Goal: Transaction & Acquisition: Purchase product/service

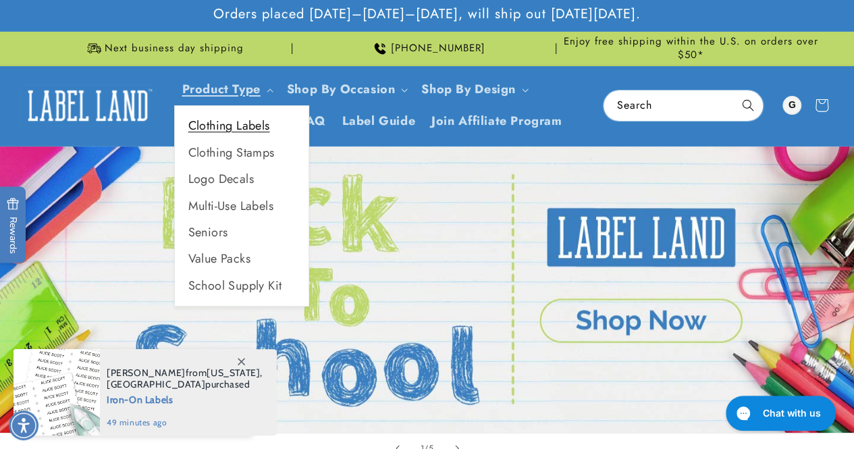
click at [251, 127] on link "Clothing Labels" at bounding box center [242, 126] width 134 height 26
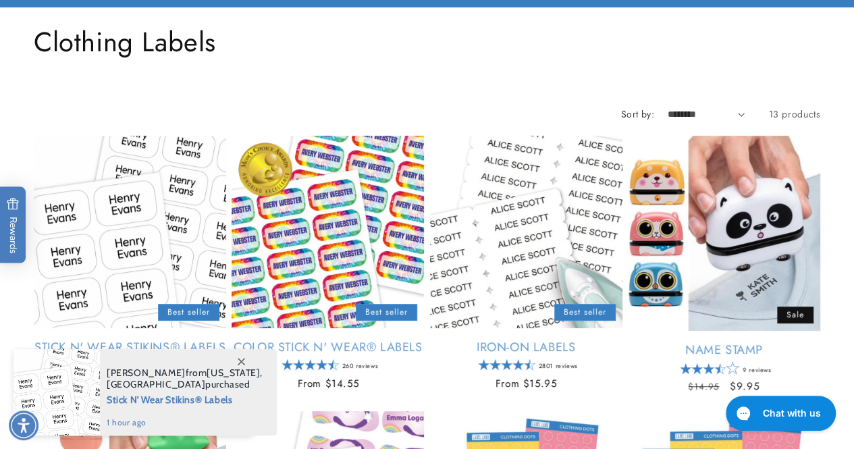
scroll to position [270, 0]
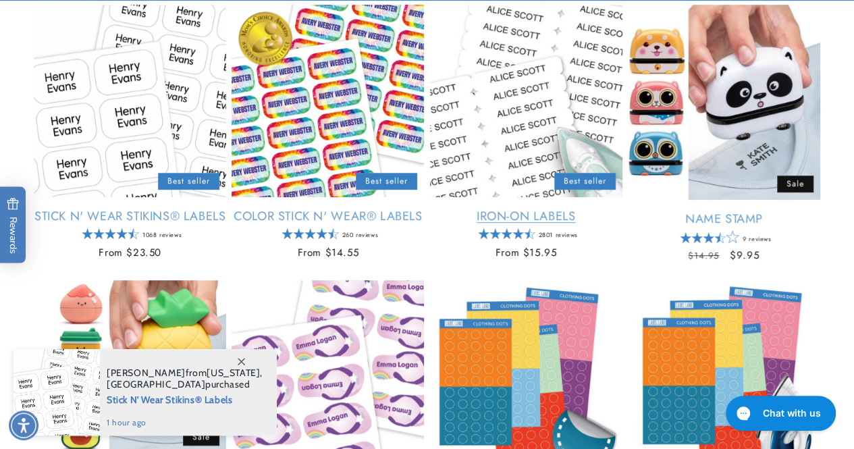
click at [517, 217] on link "Iron-On Labels" at bounding box center [526, 217] width 192 height 16
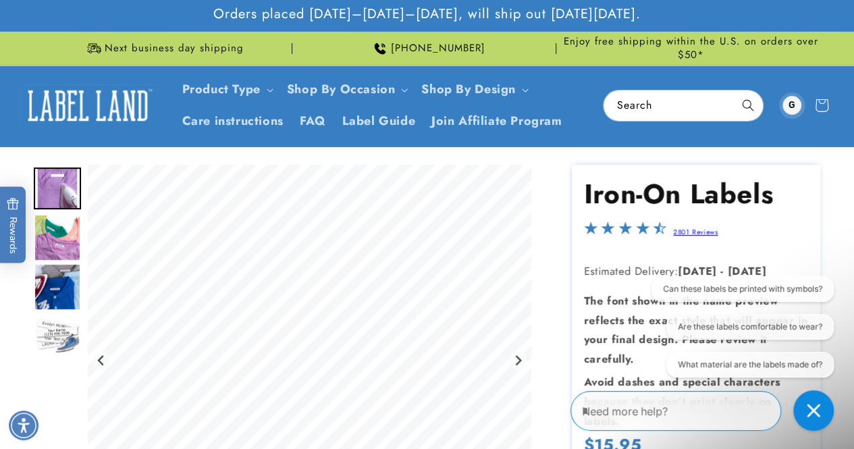
click at [793, 109] on div at bounding box center [791, 105] width 19 height 19
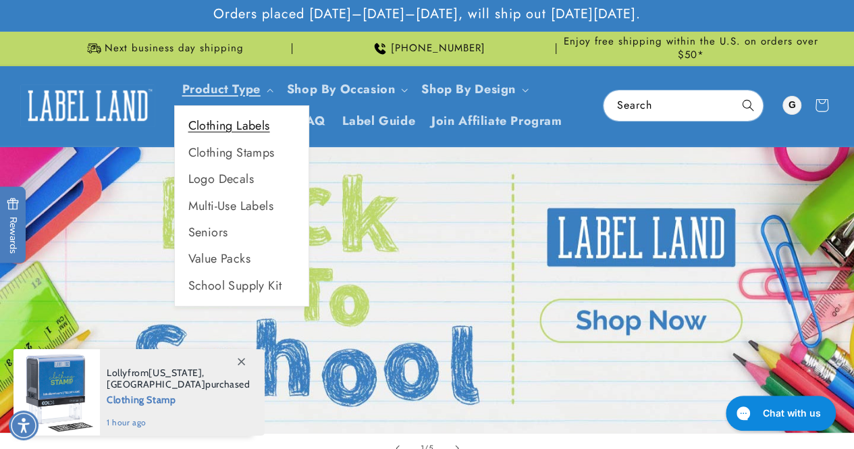
click at [227, 130] on link "Clothing Labels" at bounding box center [242, 126] width 134 height 26
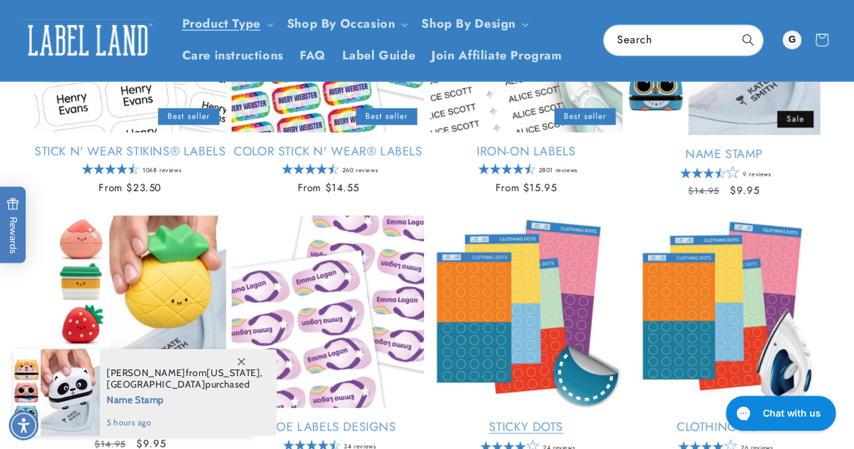
scroll to position [132, 0]
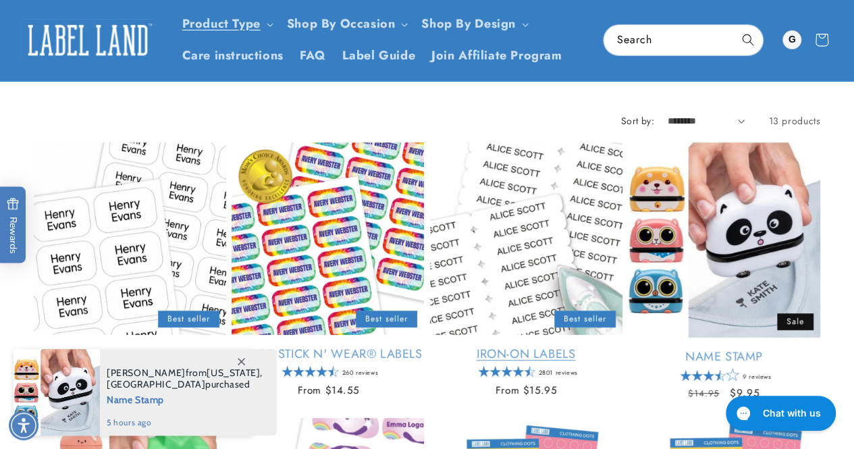
click at [558, 346] on link "Iron-On Labels" at bounding box center [526, 354] width 192 height 16
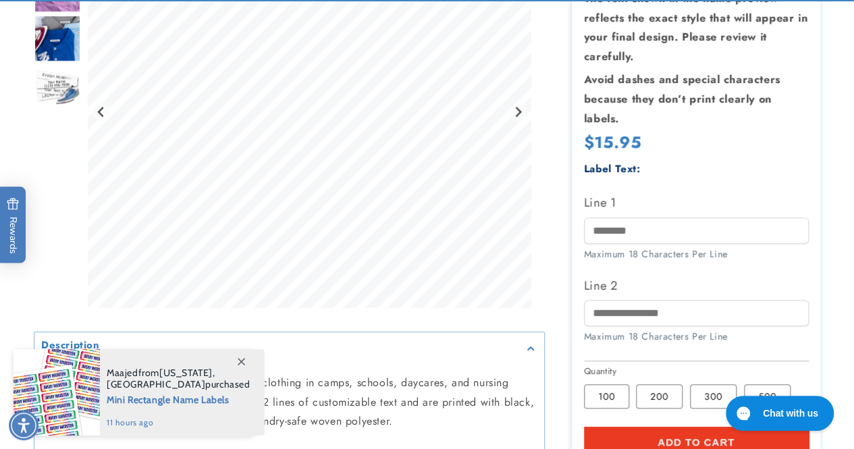
scroll to position [337, 0]
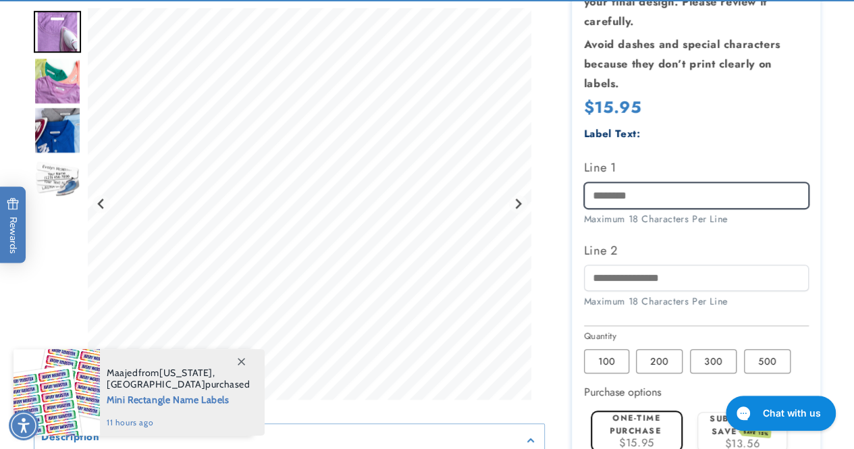
click at [610, 194] on input "Line 1" at bounding box center [696, 195] width 225 height 26
type input "**********"
click at [656, 355] on label "200 Variant sold out or unavailable" at bounding box center [659, 361] width 47 height 24
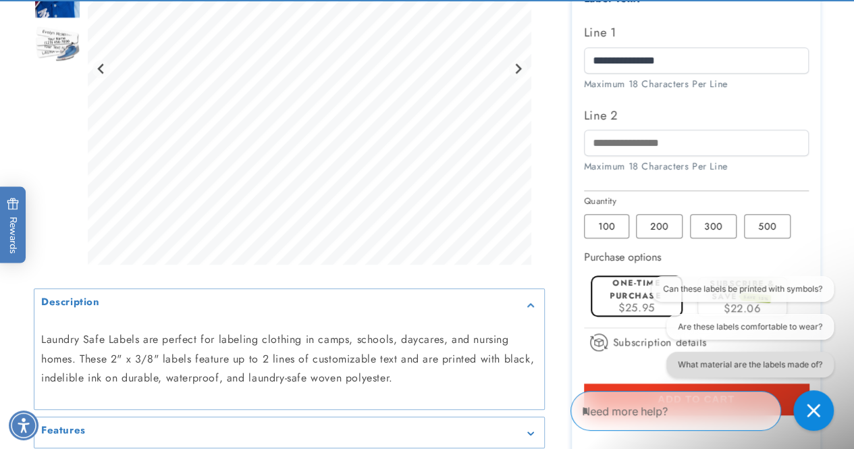
scroll to position [540, 0]
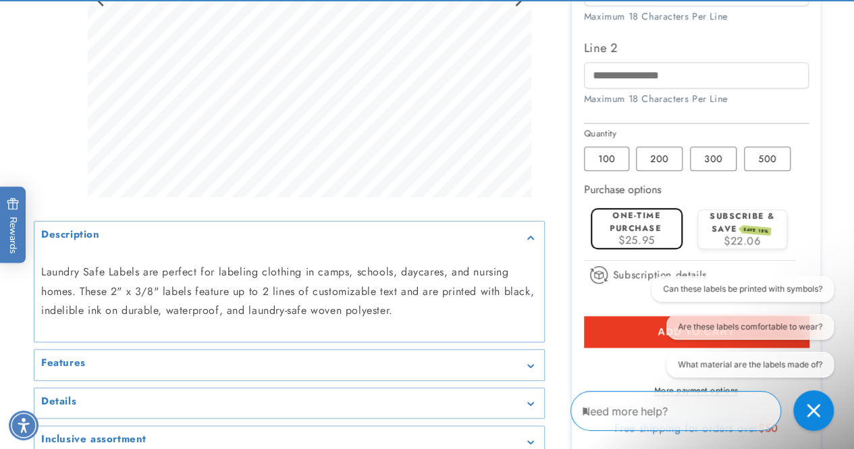
click at [640, 331] on button "Add to cart" at bounding box center [696, 331] width 225 height 31
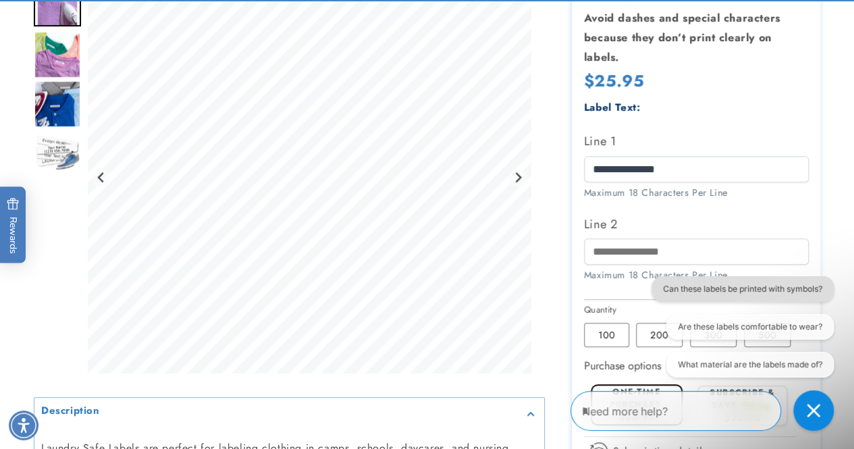
scroll to position [405, 0]
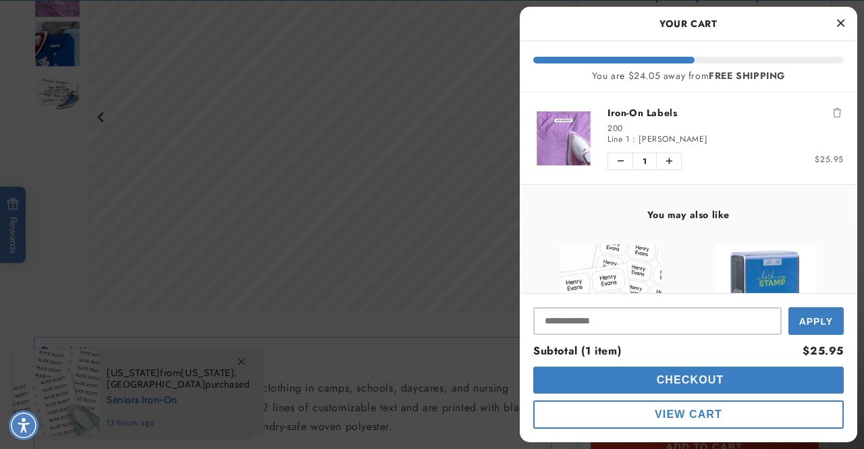
click at [839, 26] on icon "Close Cart" at bounding box center [840, 23] width 7 height 12
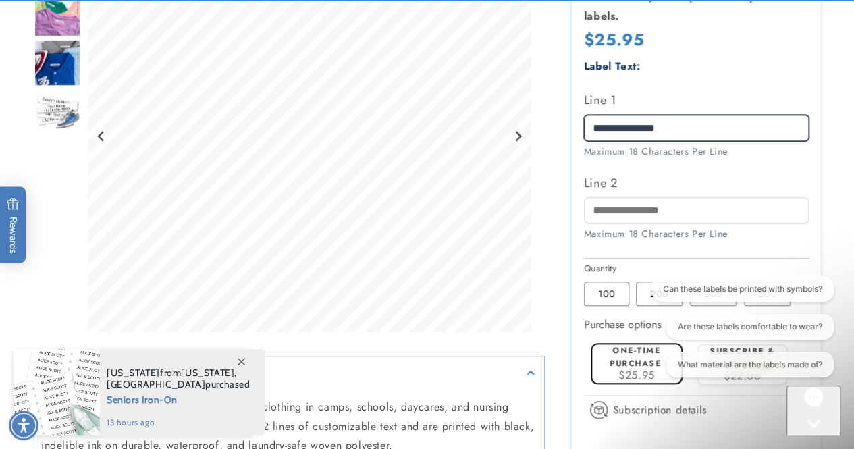
drag, startPoint x: 622, startPoint y: 126, endPoint x: 545, endPoint y: 128, distance: 76.9
click at [549, 128] on div "Iron-On Labels Iron-On Labels 2801 Reviews Estimated Delivery: [DATE] - [DATE] …" at bounding box center [682, 176] width 275 height 832
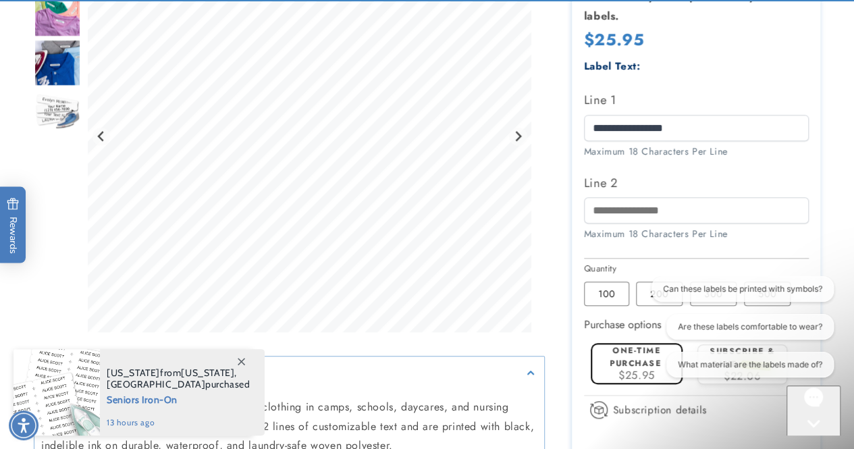
click at [636, 360] on label "One-time purchase" at bounding box center [634, 356] width 51 height 25
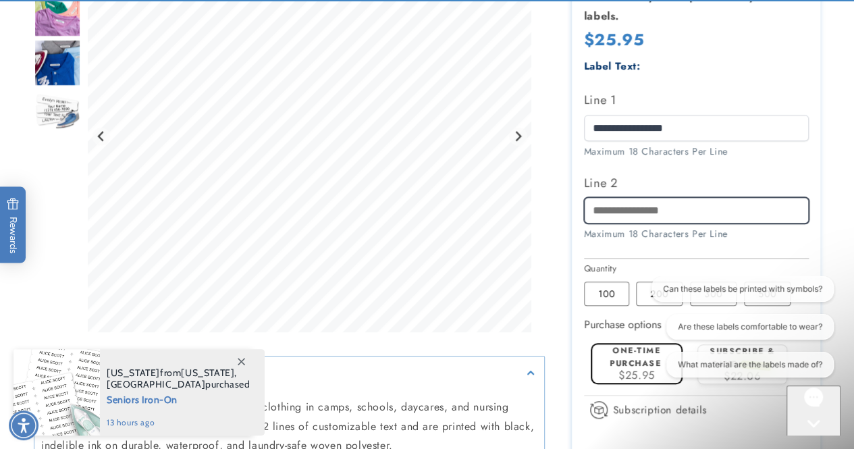
click at [718, 202] on input "Line 2" at bounding box center [696, 210] width 225 height 26
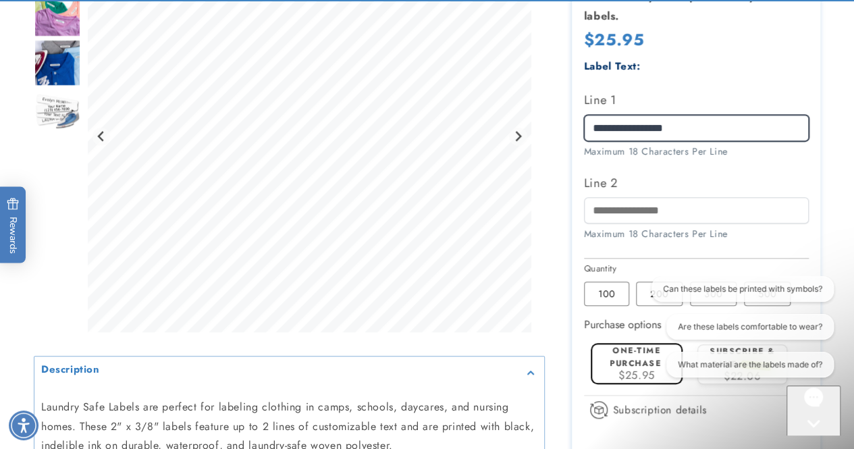
click at [748, 132] on input "**********" at bounding box center [696, 128] width 225 height 26
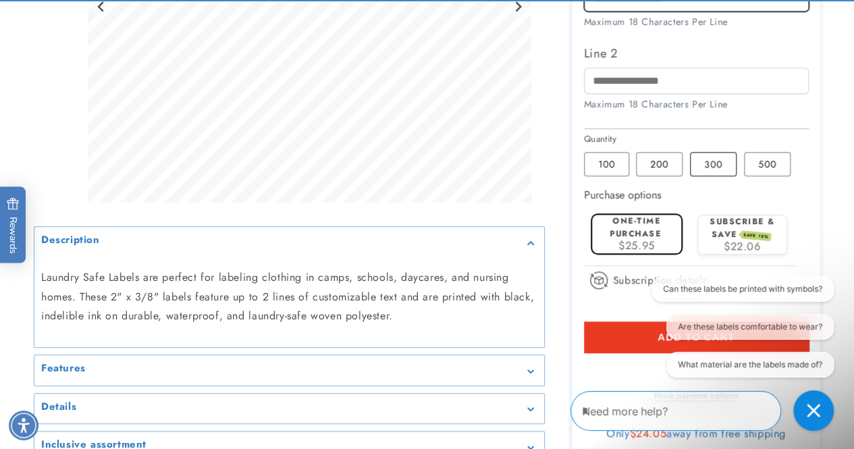
scroll to position [540, 0]
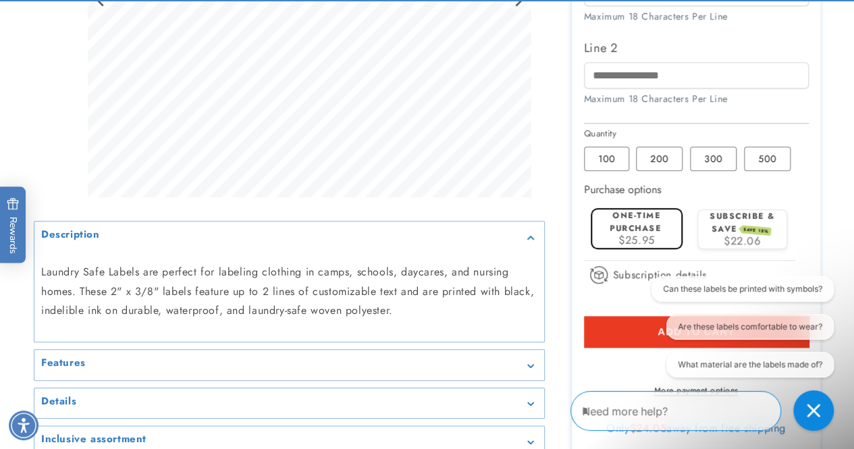
click at [649, 329] on div "Can these labels be printed with symbols? Are these labels comfortable to wear?…" at bounding box center [741, 329] width 184 height 107
click at [624, 326] on button "Add to cart" at bounding box center [696, 331] width 225 height 31
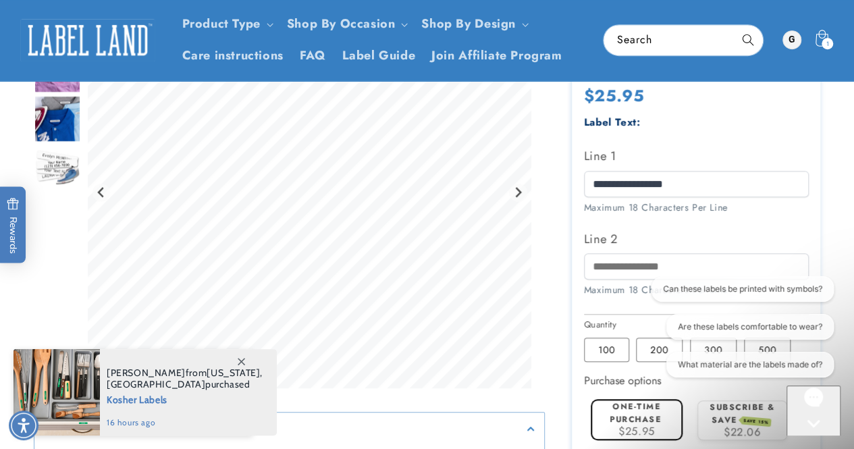
scroll to position [337, 0]
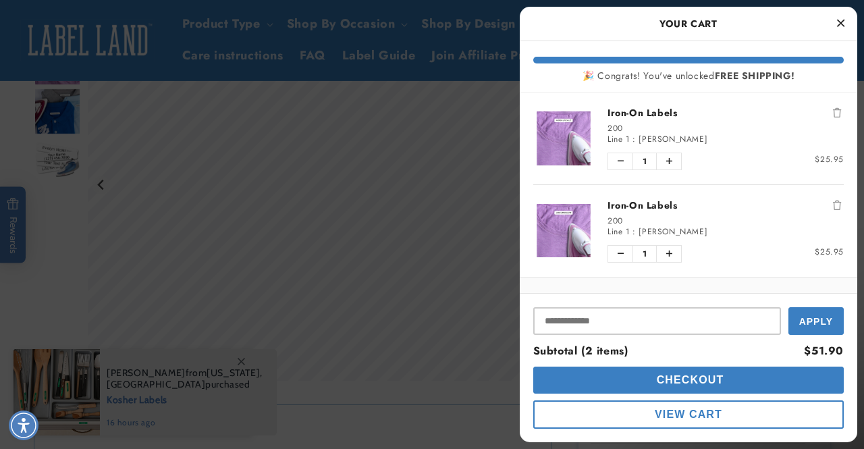
click at [844, 20] on icon "Close Cart" at bounding box center [840, 23] width 7 height 12
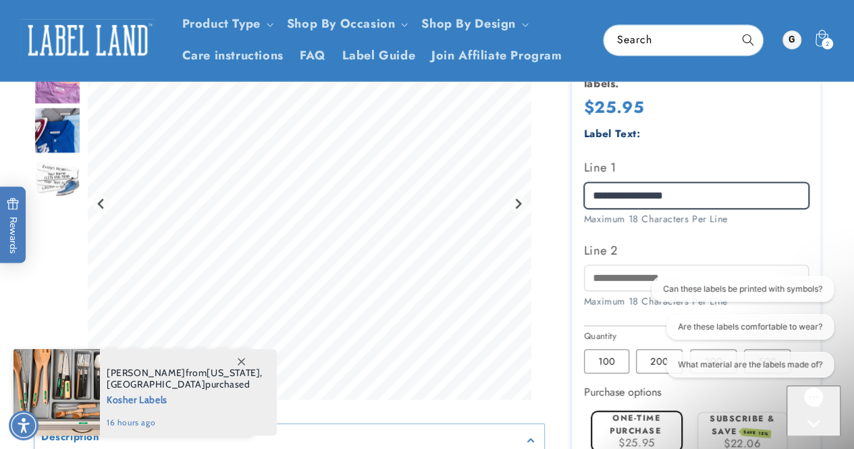
drag, startPoint x: 640, startPoint y: 193, endPoint x: 536, endPoint y: 188, distance: 104.7
click at [546, 188] on div "Iron-On Labels Iron-On Labels 2801 Reviews Estimated Delivery: [DATE] - [DATE] …" at bounding box center [682, 243] width 275 height 832
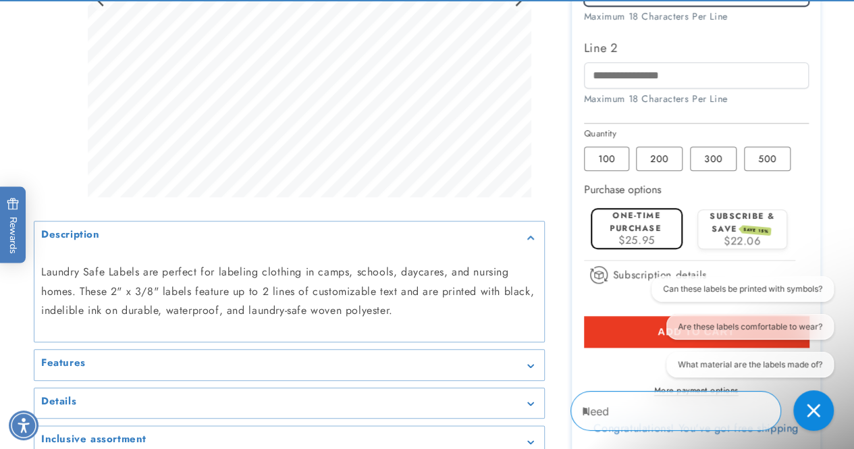
scroll to position [675, 0]
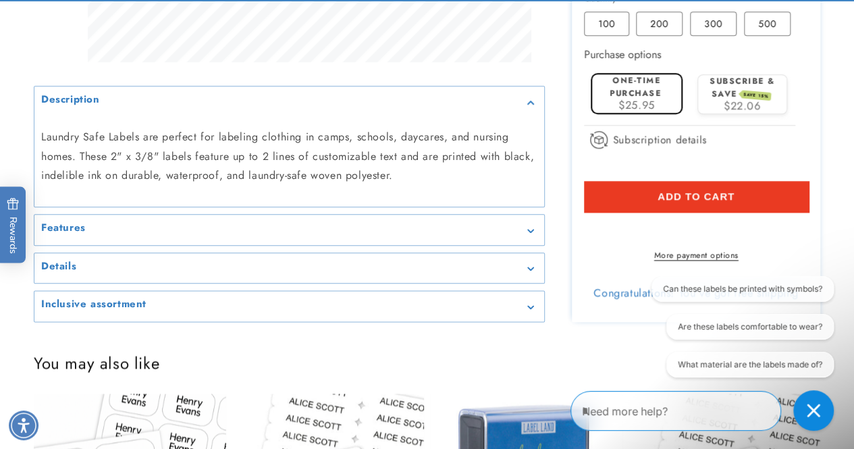
click at [696, 190] on span "Add to cart" at bounding box center [695, 196] width 77 height 12
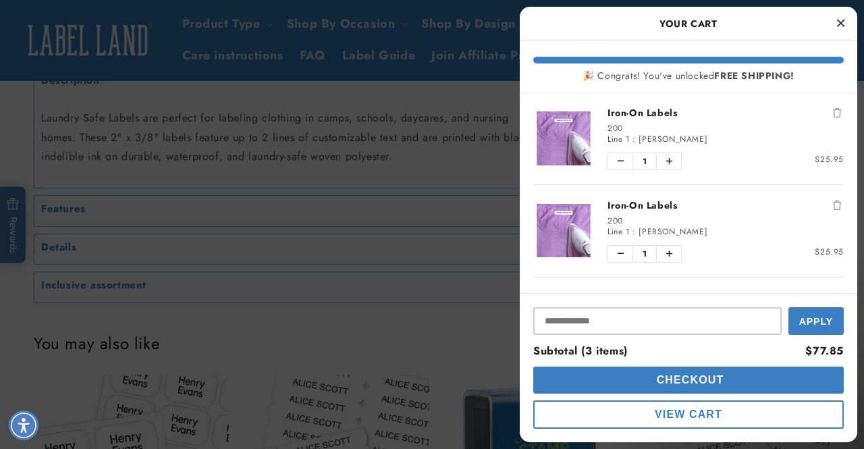
click at [845, 17] on button "Close Cart" at bounding box center [840, 23] width 20 height 20
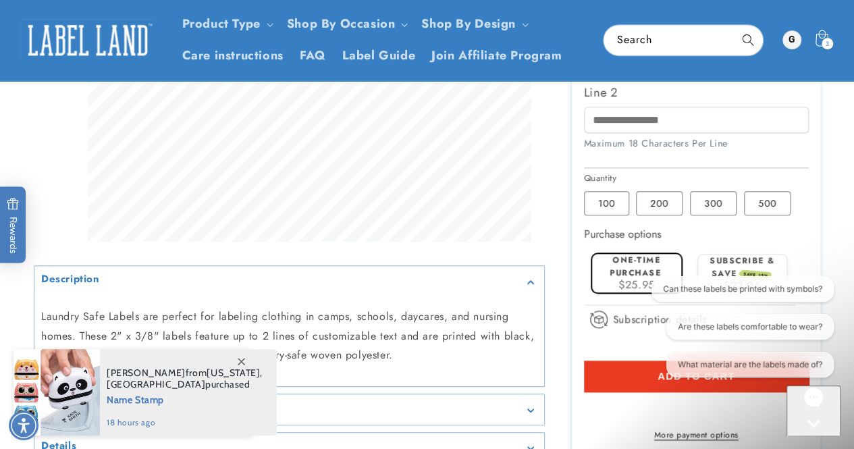
scroll to position [337, 0]
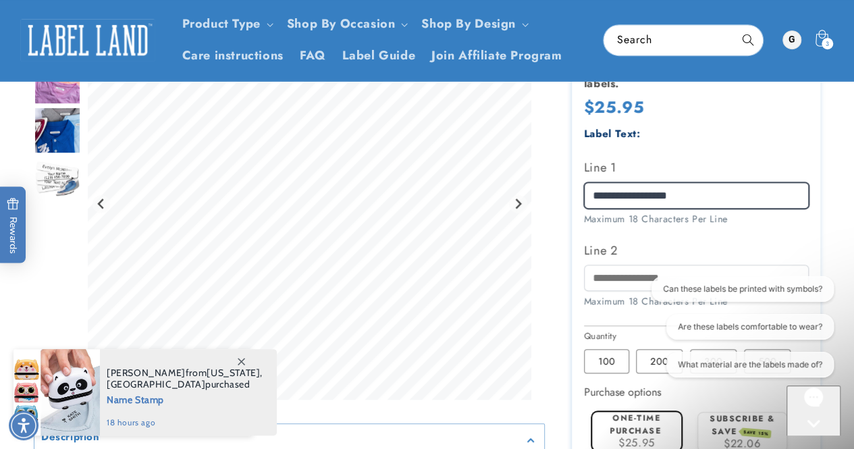
click at [518, 174] on div at bounding box center [427, 243] width 786 height 832
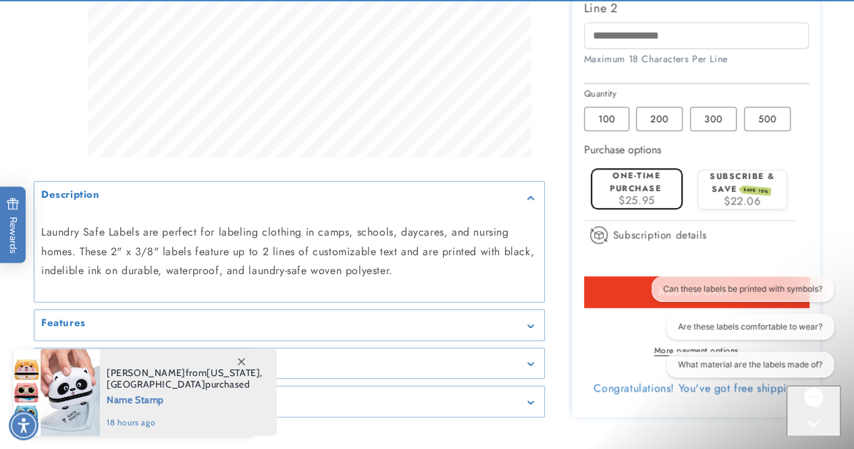
scroll to position [607, 0]
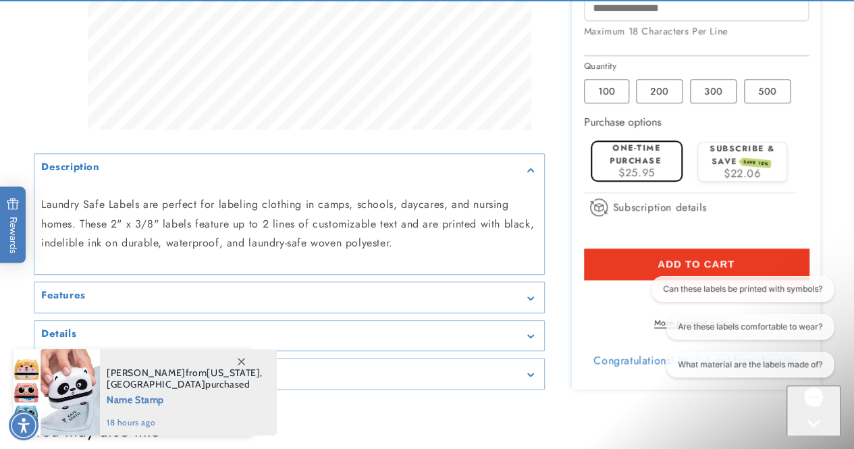
type input "**********"
click at [653, 160] on label "One-time purchase" at bounding box center [634, 154] width 51 height 25
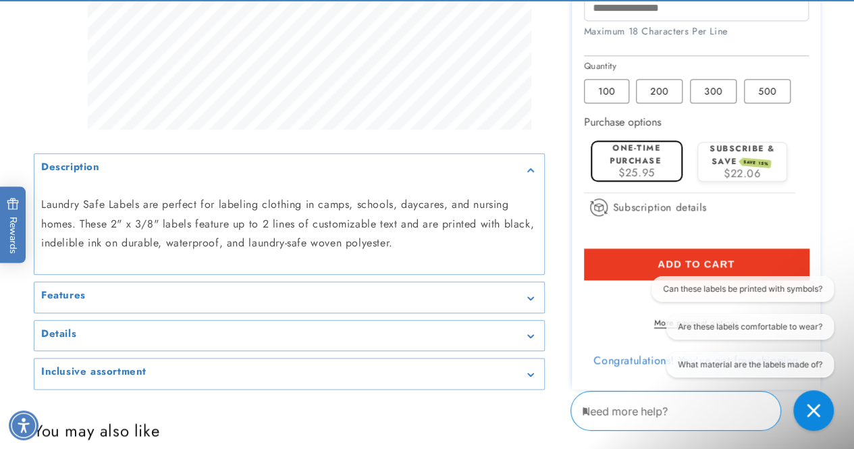
click at [711, 258] on span "Add to cart" at bounding box center [695, 264] width 77 height 12
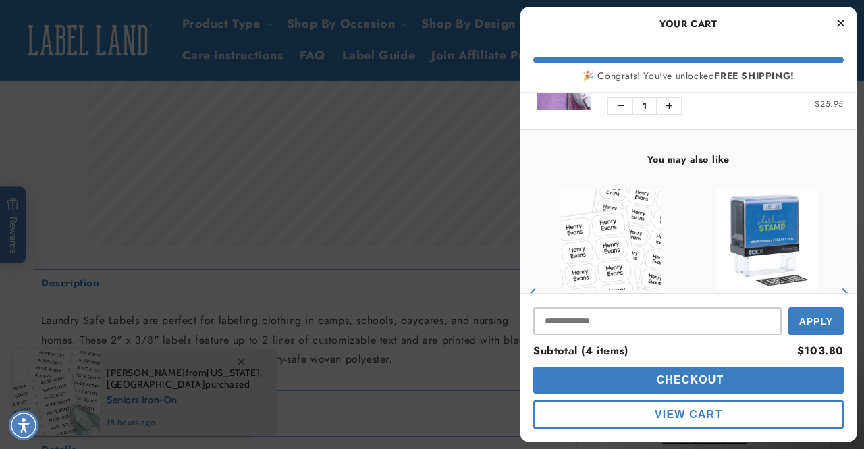
scroll to position [405, 0]
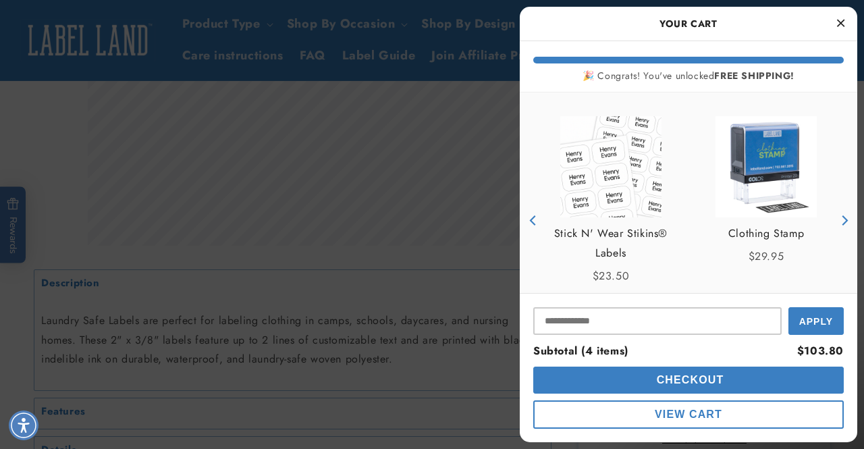
click at [698, 379] on span "Checkout" at bounding box center [688, 379] width 71 height 11
